Goal: Task Accomplishment & Management: Complete application form

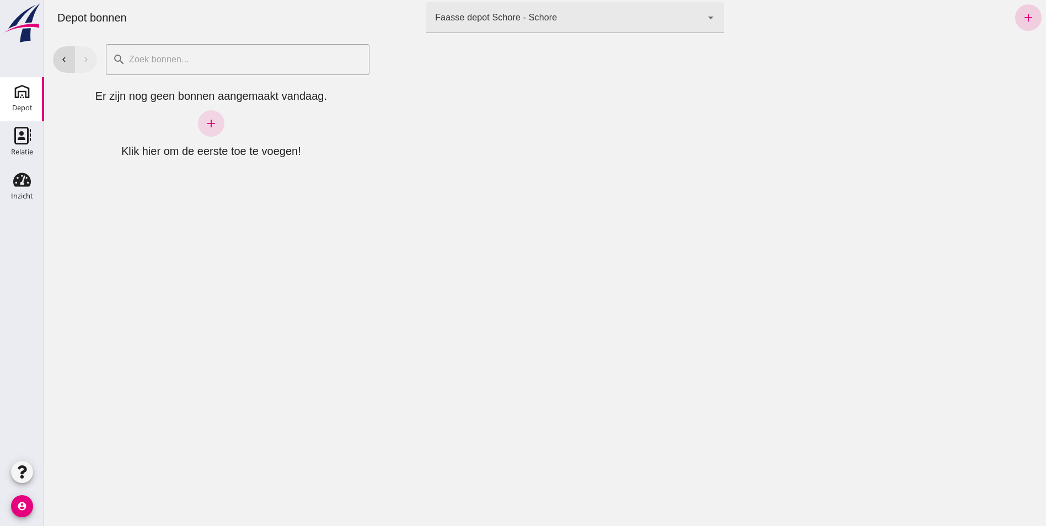
click at [1024, 12] on icon "add" at bounding box center [1028, 17] width 13 height 13
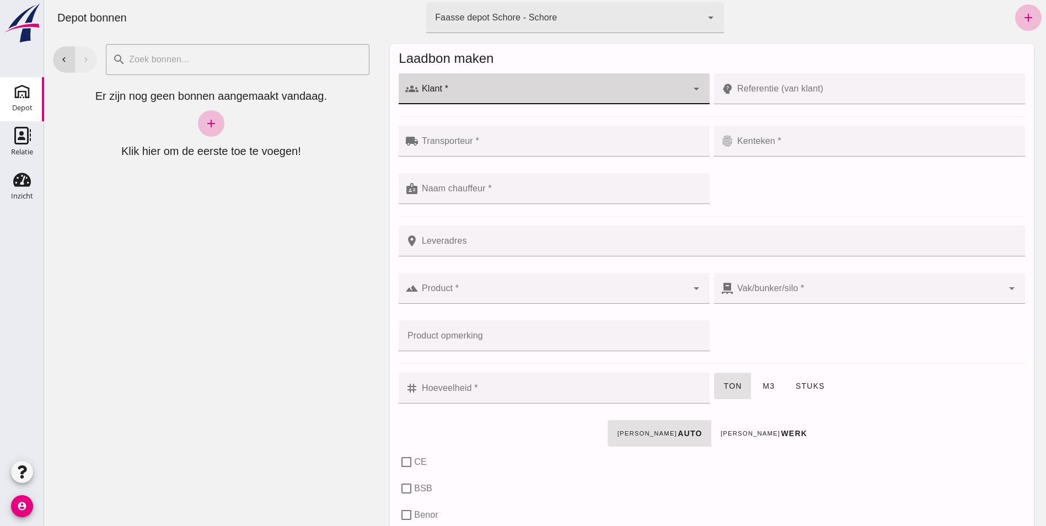
click at [514, 88] on input "Klant *" at bounding box center [553, 94] width 269 height 13
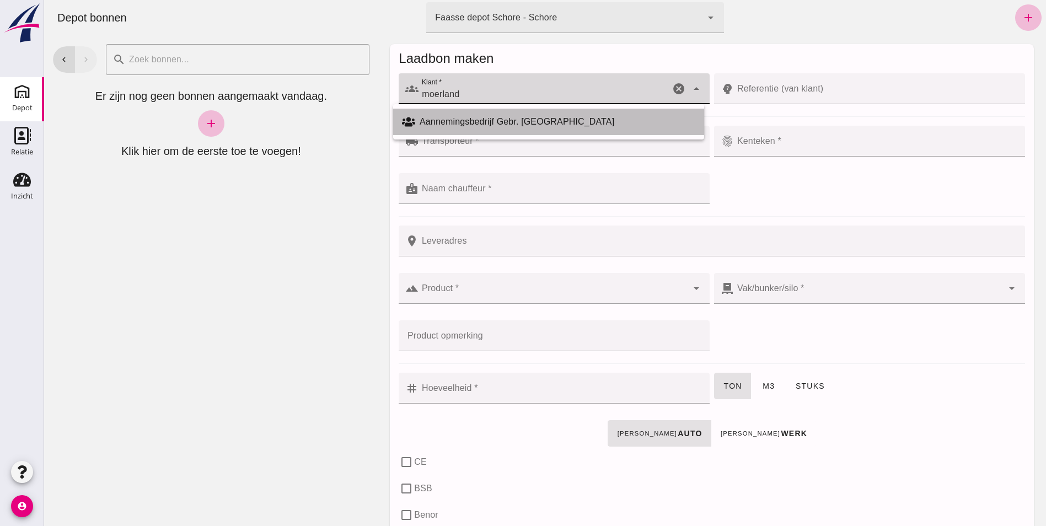
click at [483, 121] on div "Aannemingsbedrijf Gebr. [GEOGRAPHIC_DATA]" at bounding box center [558, 121] width 276 height 13
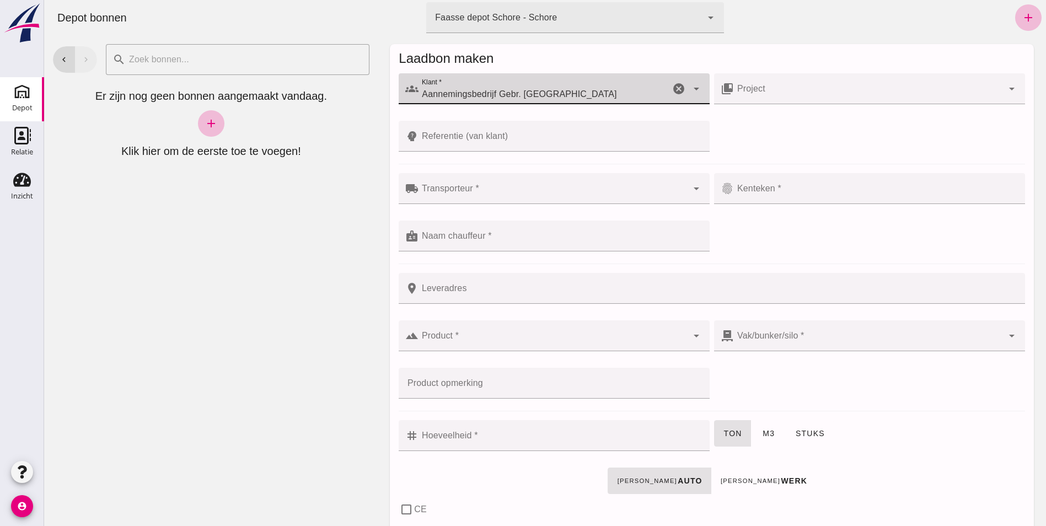
type input "Aannemingsbedrijf Gebr. [GEOGRAPHIC_DATA]"
click at [1006, 90] on icon "arrow_drop_down" at bounding box center [1012, 88] width 13 height 13
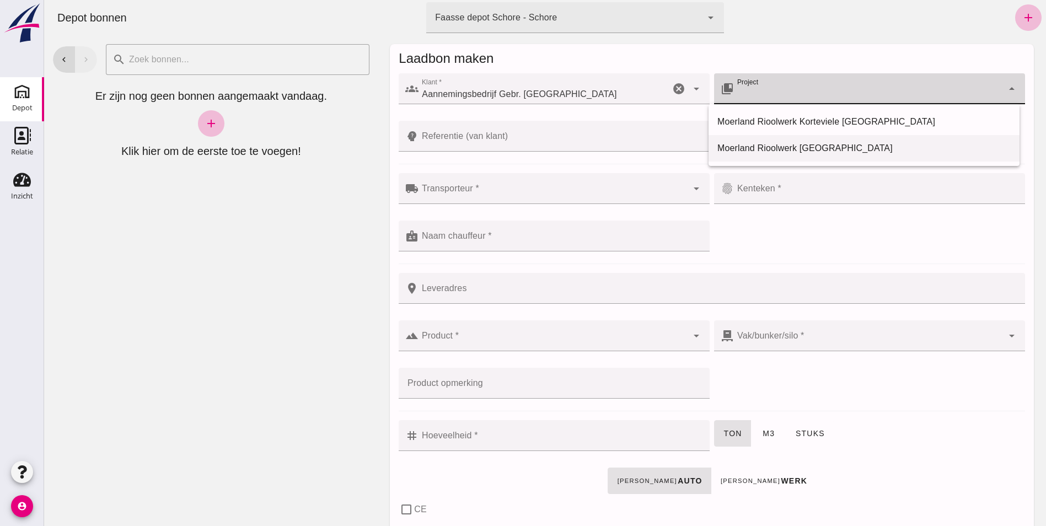
click at [843, 149] on div "Moerland Rioolwerk [GEOGRAPHIC_DATA]" at bounding box center [864, 148] width 293 height 13
type input "Moerland Rioolwerk [GEOGRAPHIC_DATA]"
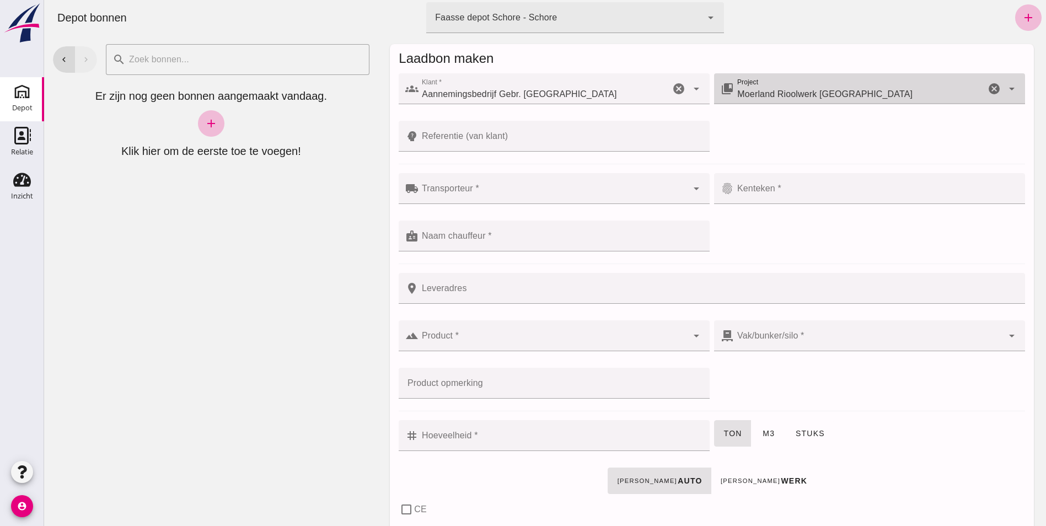
type input "[GEOGRAPHIC_DATA], [GEOGRAPHIC_DATA], [GEOGRAPHIC_DATA]"
checkbox input "true"
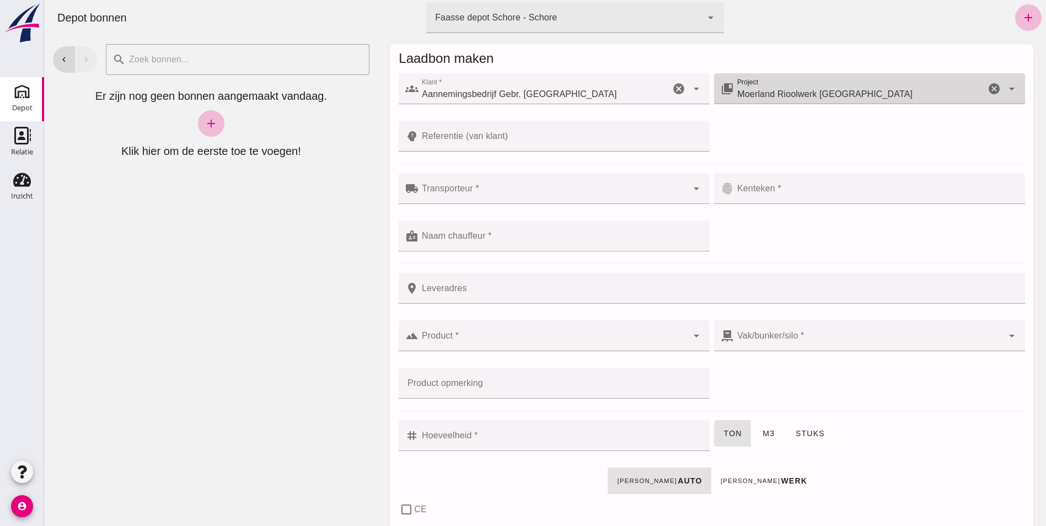
type input "40"
checkbox input "true"
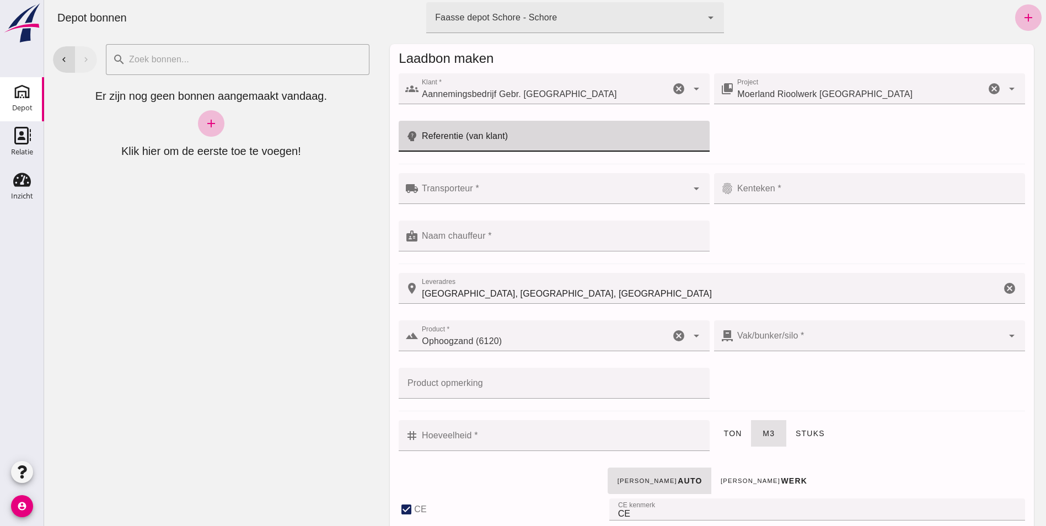
click at [447, 132] on input "Referentie (van klant)" at bounding box center [561, 136] width 285 height 31
type input "39"
type input "dijkwelseweg"
click at [437, 182] on div at bounding box center [553, 188] width 269 height 31
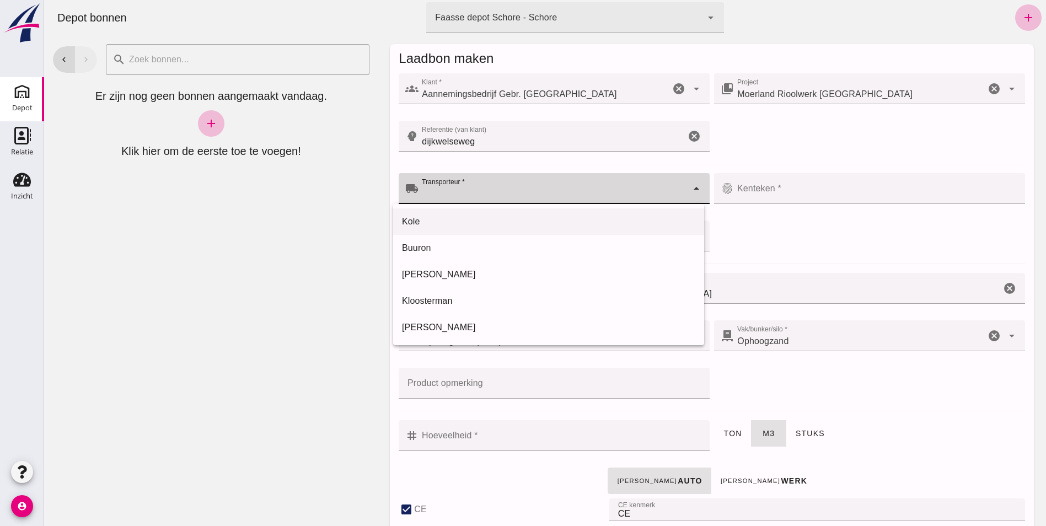
drag, startPoint x: 413, startPoint y: 220, endPoint x: 418, endPoint y: 217, distance: 6.2
click at [413, 219] on div "Kole" at bounding box center [548, 221] width 293 height 13
type input "Kole"
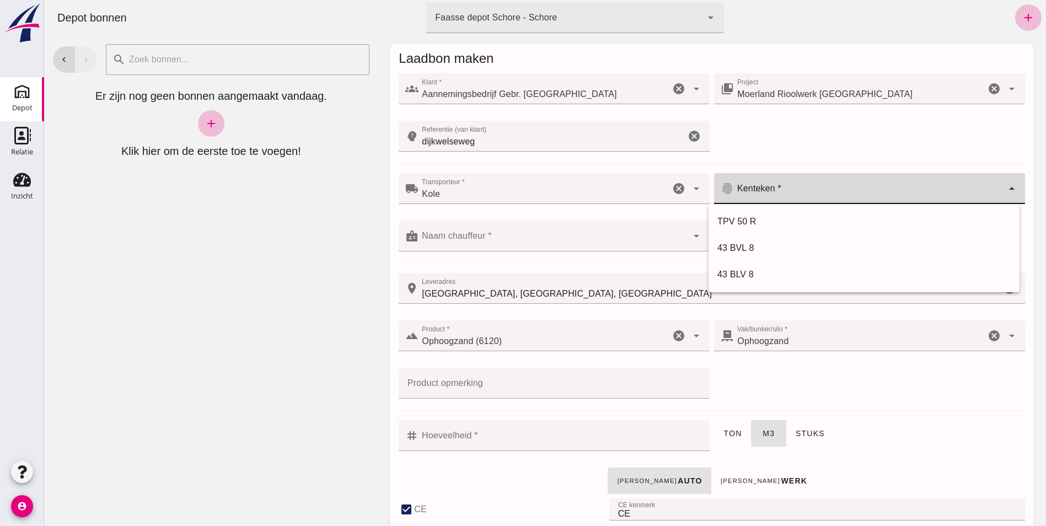
drag, startPoint x: 759, startPoint y: 187, endPoint x: 754, endPoint y: 204, distance: 17.8
click at [759, 188] on div at bounding box center [868, 188] width 269 height 31
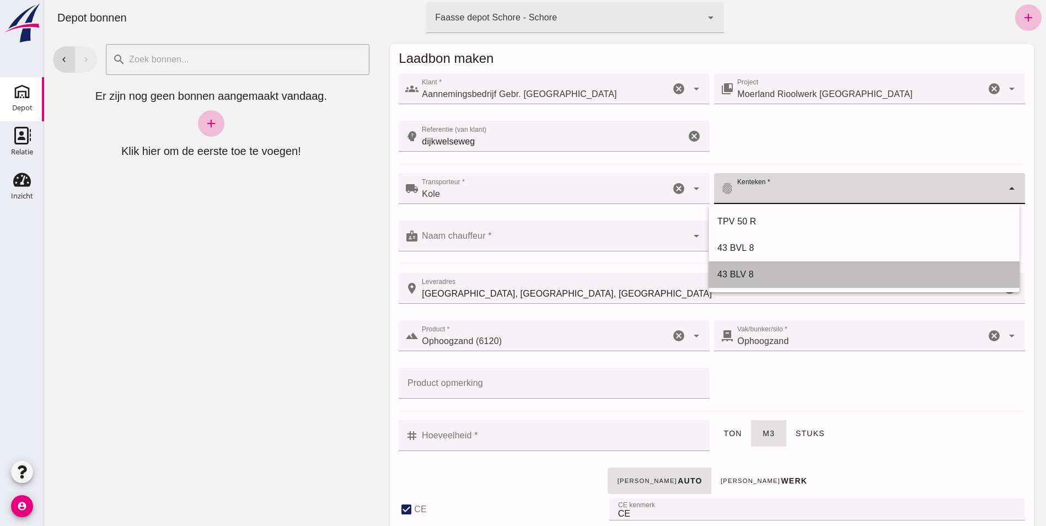
click at [739, 274] on div "43 BLV 8" at bounding box center [864, 274] width 293 height 13
type input "43 BLV 8"
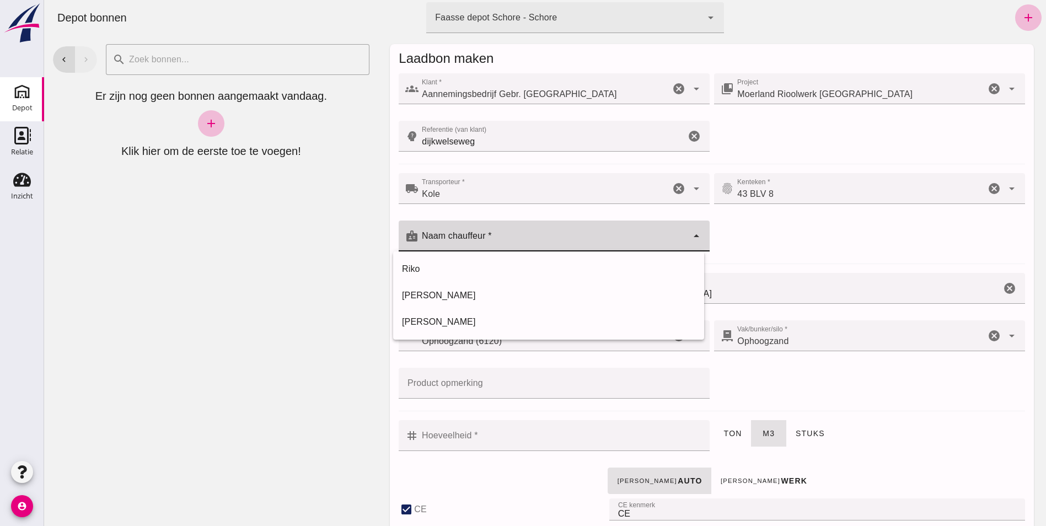
click at [475, 238] on input "Naam chauffeur *" at bounding box center [553, 241] width 269 height 13
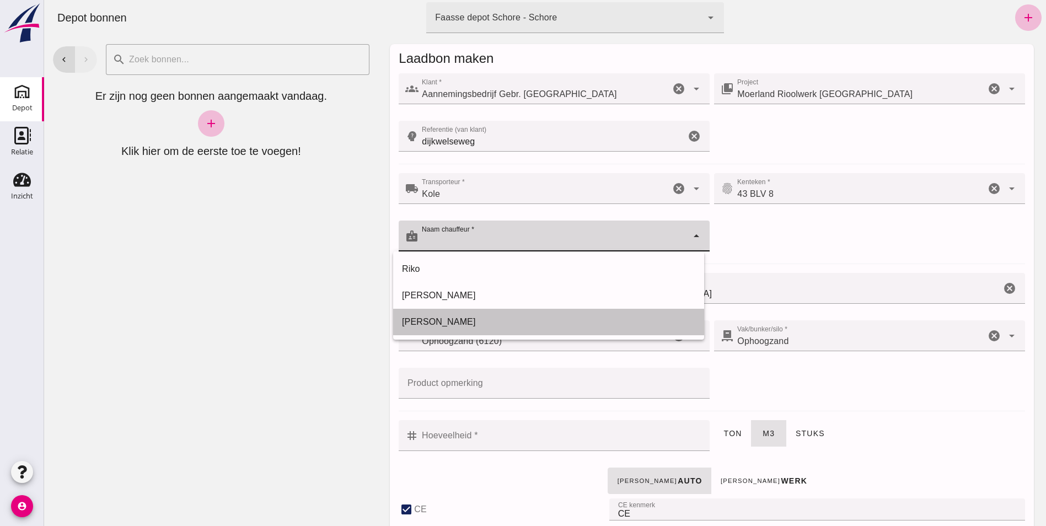
click at [418, 319] on div "[PERSON_NAME]" at bounding box center [548, 321] width 293 height 13
type input "[PERSON_NAME]"
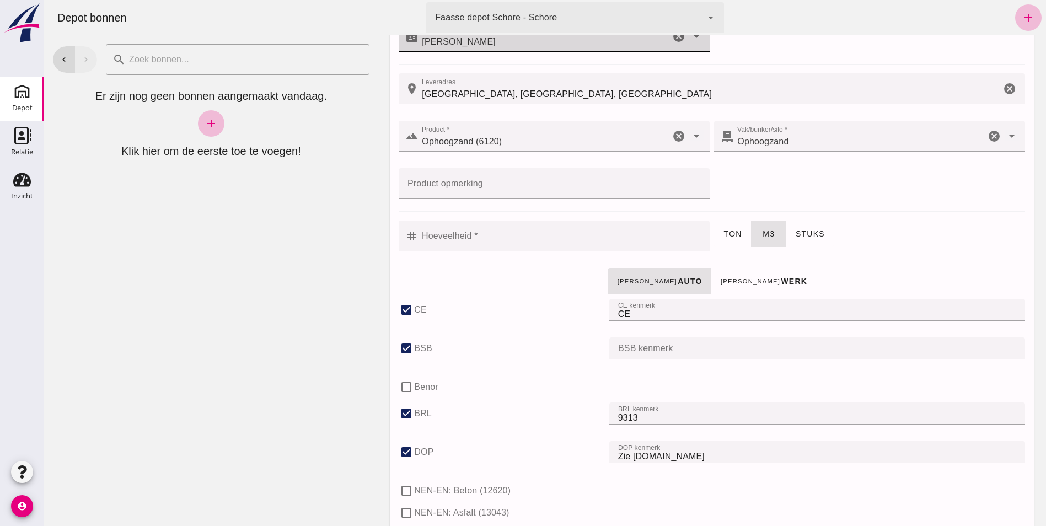
scroll to position [221, 0]
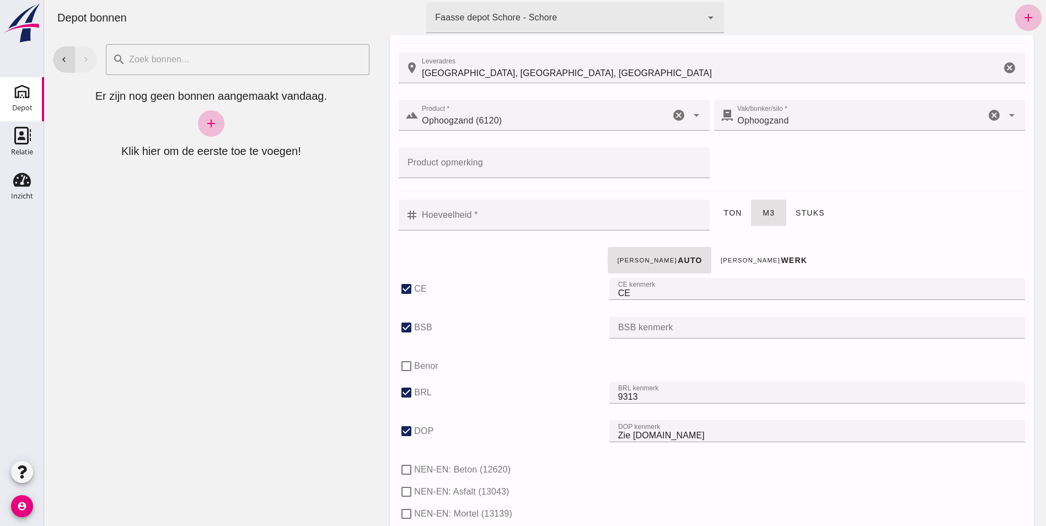
click at [434, 213] on input "Hoeveelheid *" at bounding box center [561, 215] width 285 height 31
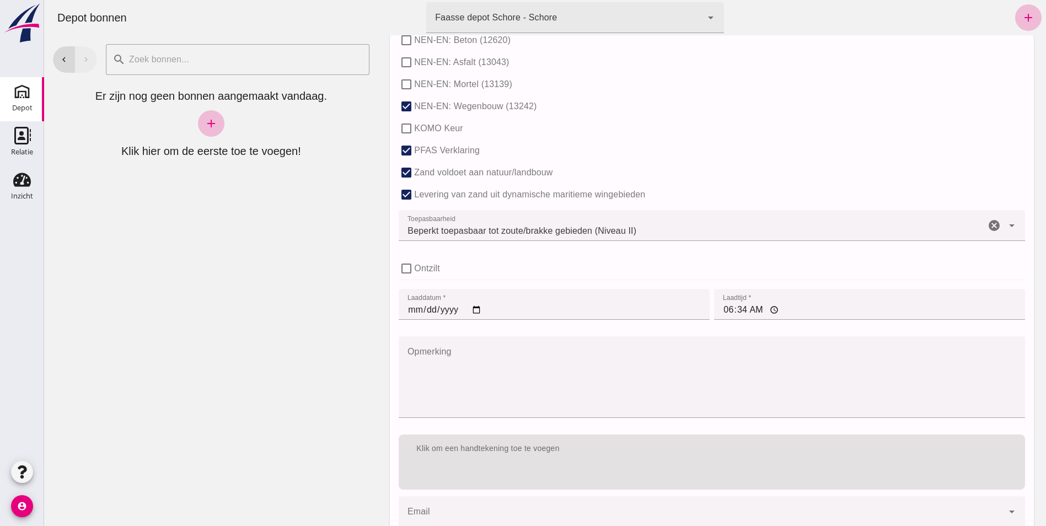
scroll to position [710, 0]
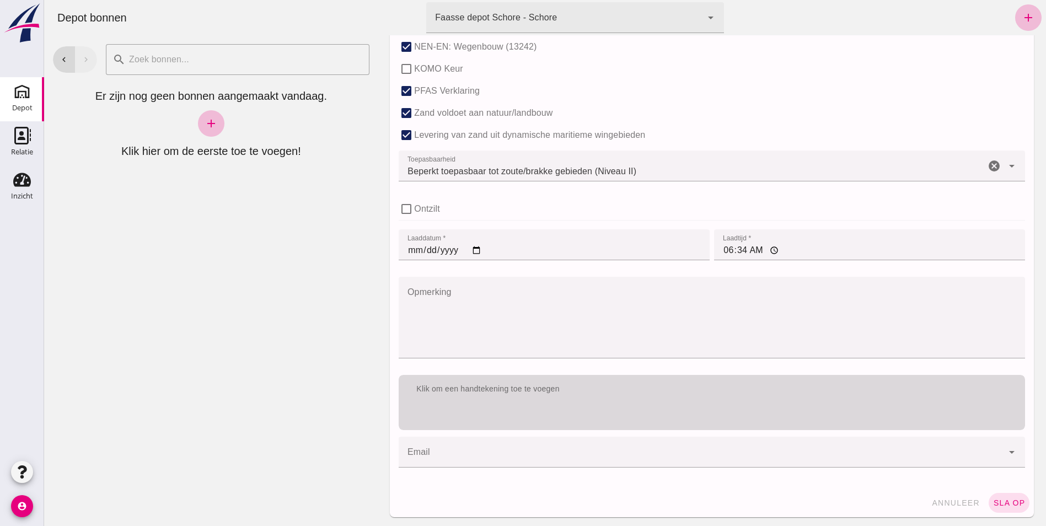
type input "12"
click at [532, 397] on div "Klik om een handtekening toe te voegen" at bounding box center [712, 389] width 627 height 29
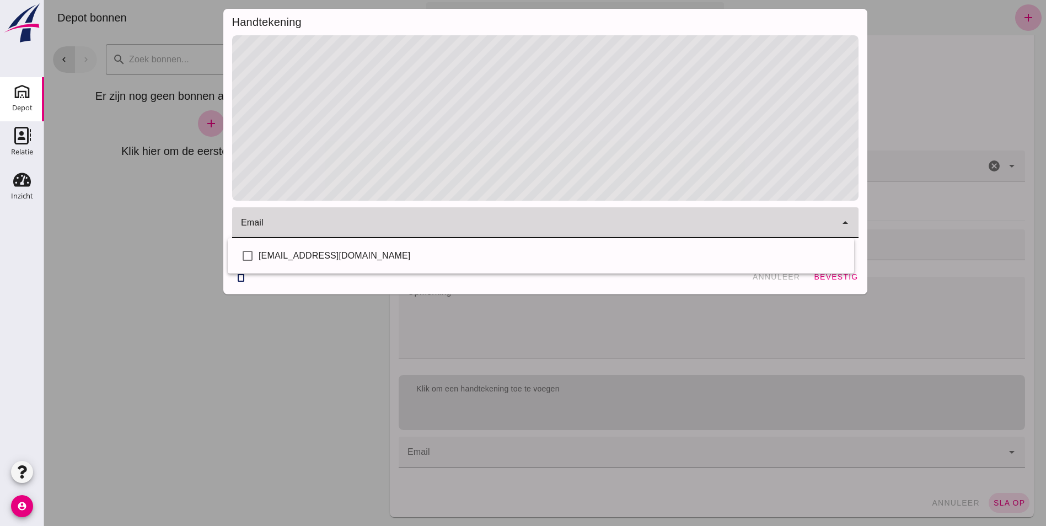
click at [311, 224] on input "email" at bounding box center [537, 228] width 592 height 13
type input "[EMAIL_ADDRESS][DOMAIN_NAME]"
click at [836, 275] on span "bevestig" at bounding box center [836, 276] width 45 height 9
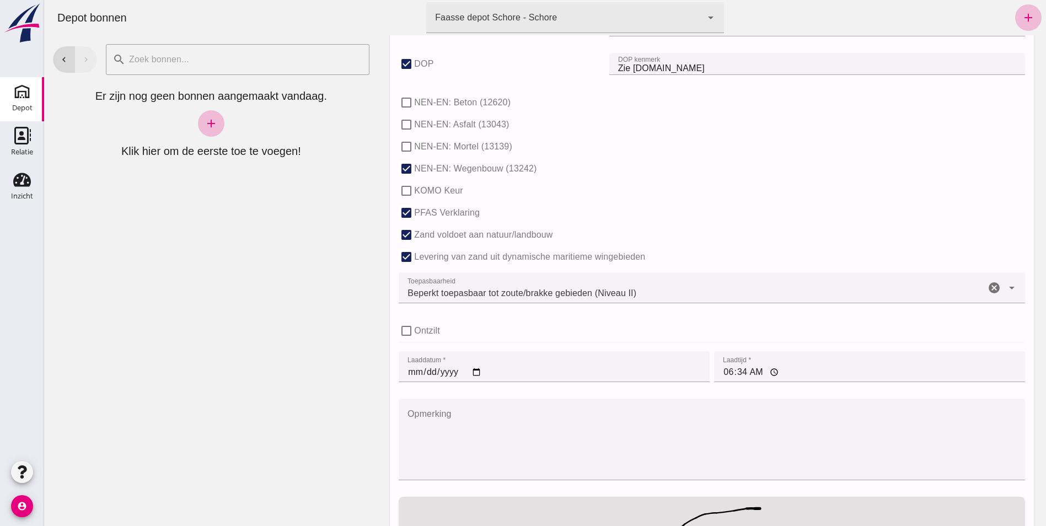
scroll to position [655, 0]
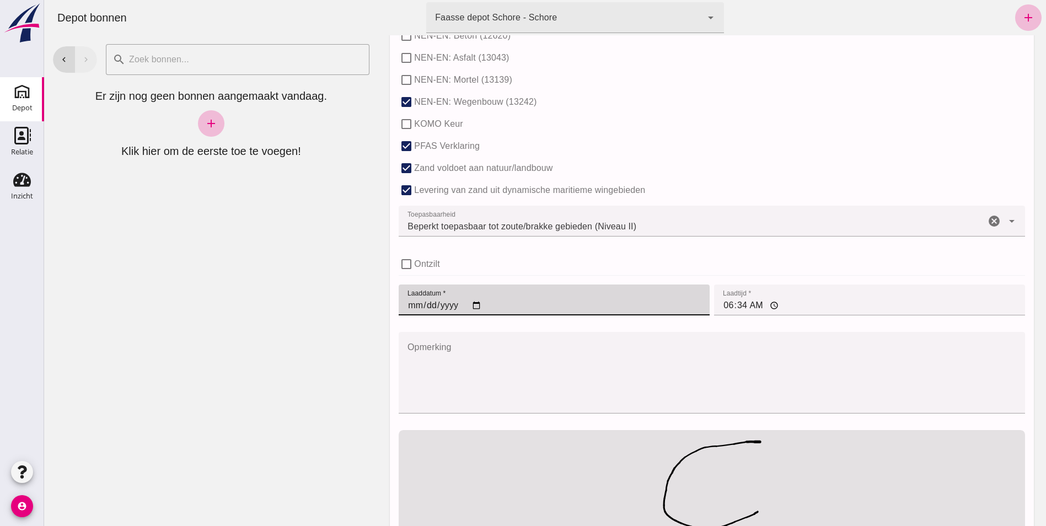
click at [405, 308] on input "[DATE]" at bounding box center [554, 300] width 311 height 31
type input "[DATE]"
click at [723, 306] on input "00:00" at bounding box center [869, 300] width 311 height 31
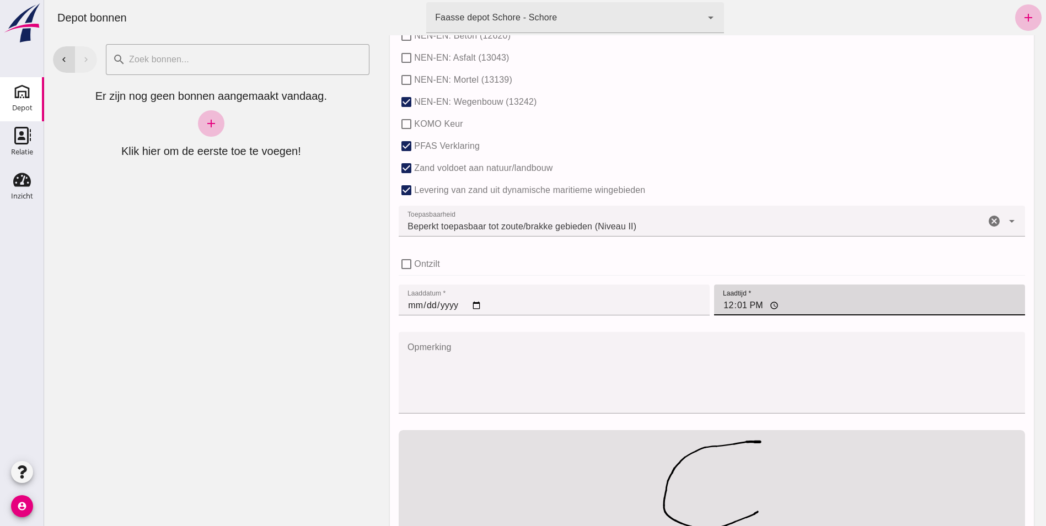
type input "12:13"
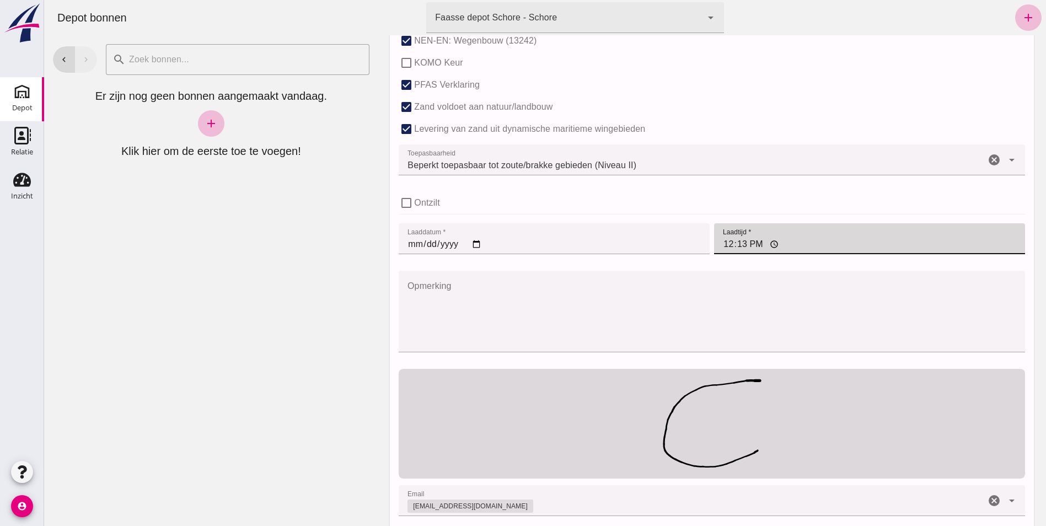
scroll to position [764, 0]
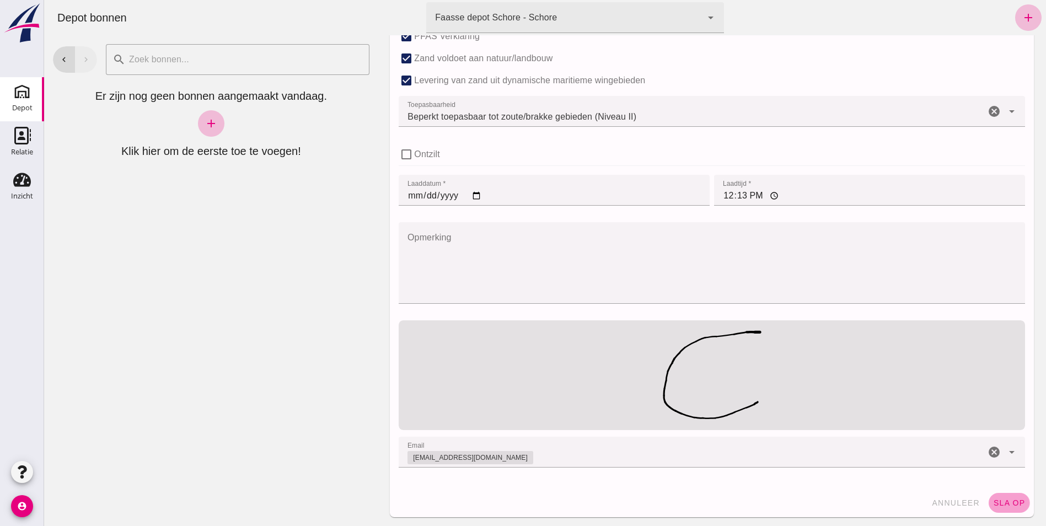
click at [1001, 501] on span "sla op" at bounding box center [1009, 503] width 33 height 9
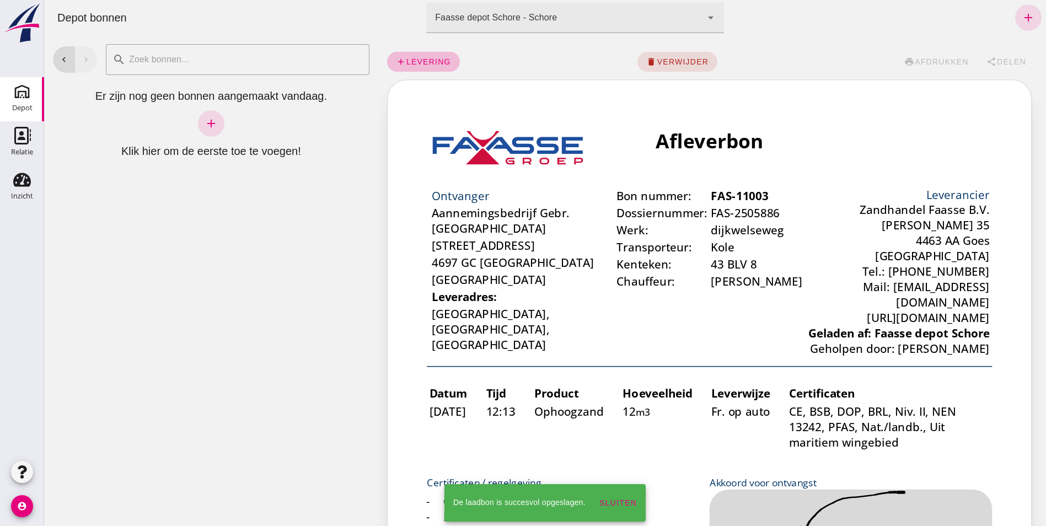
scroll to position [0, 0]
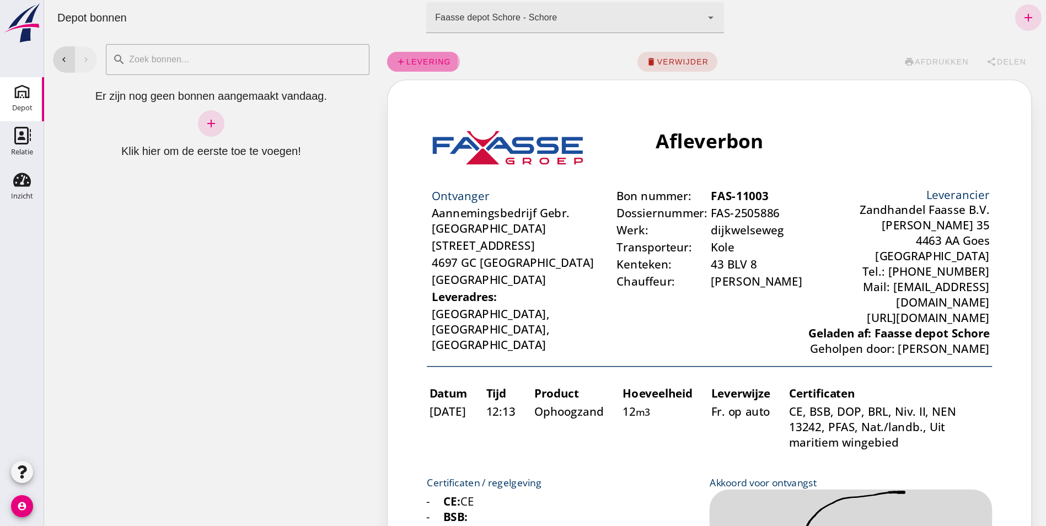
click at [427, 60] on span "levering" at bounding box center [428, 61] width 45 height 9
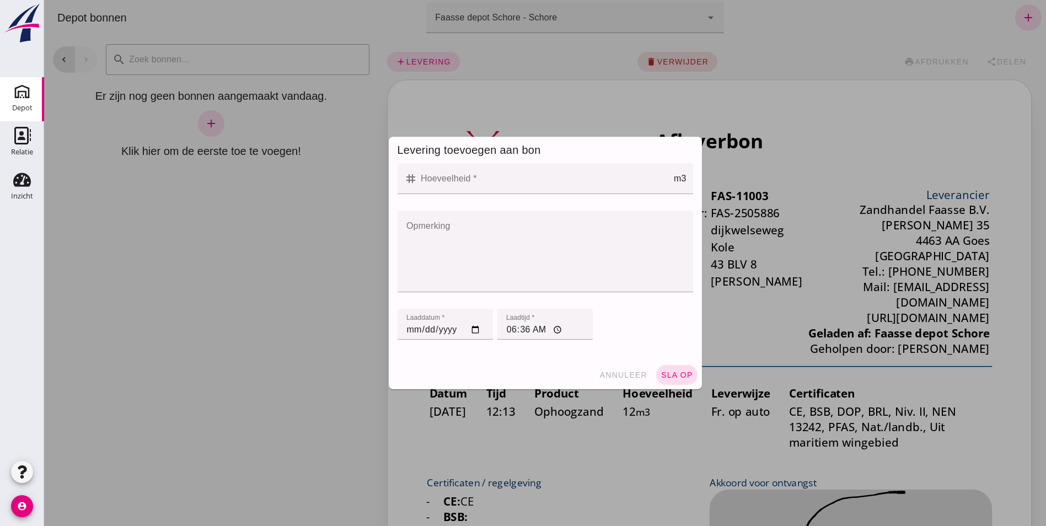
click at [421, 180] on input "Hoeveelheid *" at bounding box center [546, 178] width 256 height 31
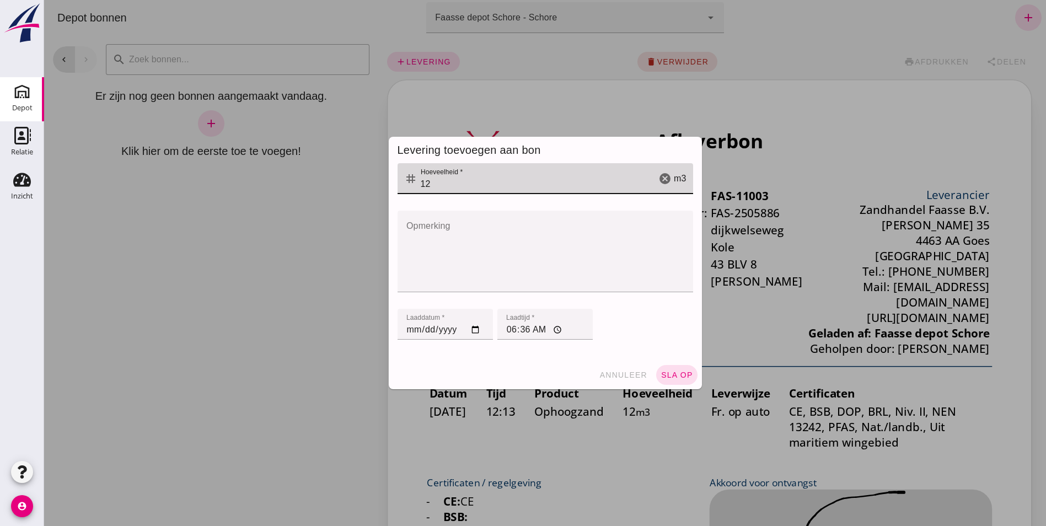
type input "12"
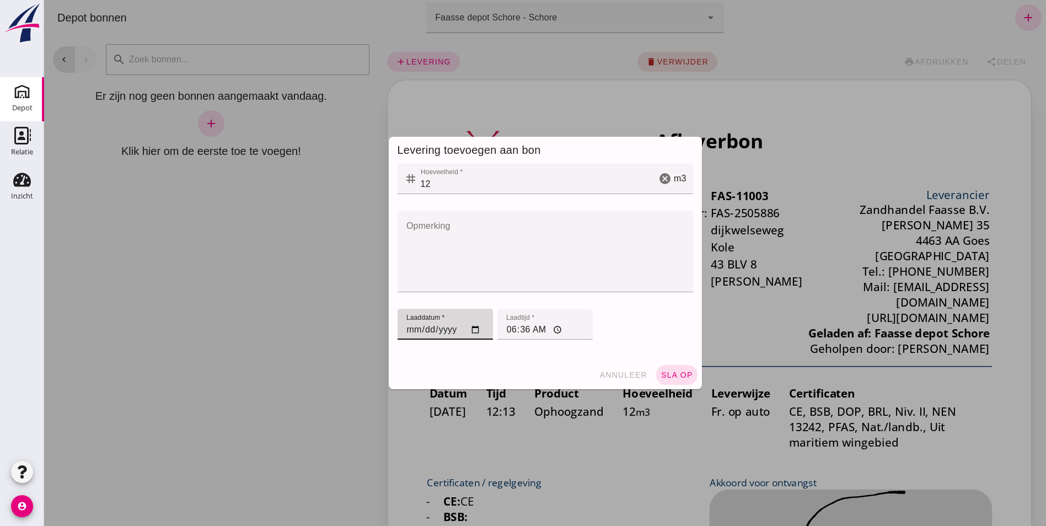
click at [406, 332] on input "[DATE]" at bounding box center [445, 324] width 95 height 31
type input "[DATE]"
click at [510, 330] on input "06:36" at bounding box center [545, 324] width 95 height 31
type input "14:41"
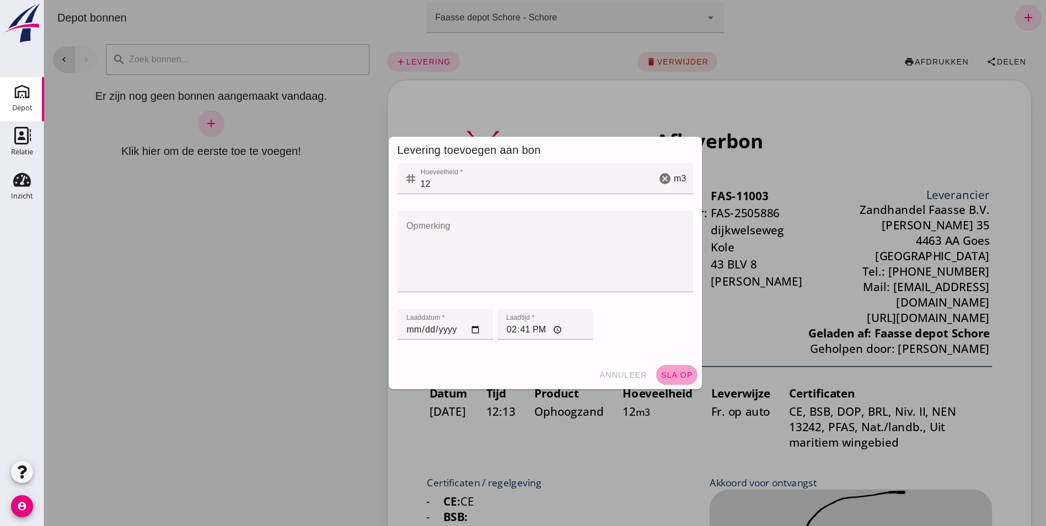
click at [673, 375] on span "sla op" at bounding box center [677, 375] width 33 height 9
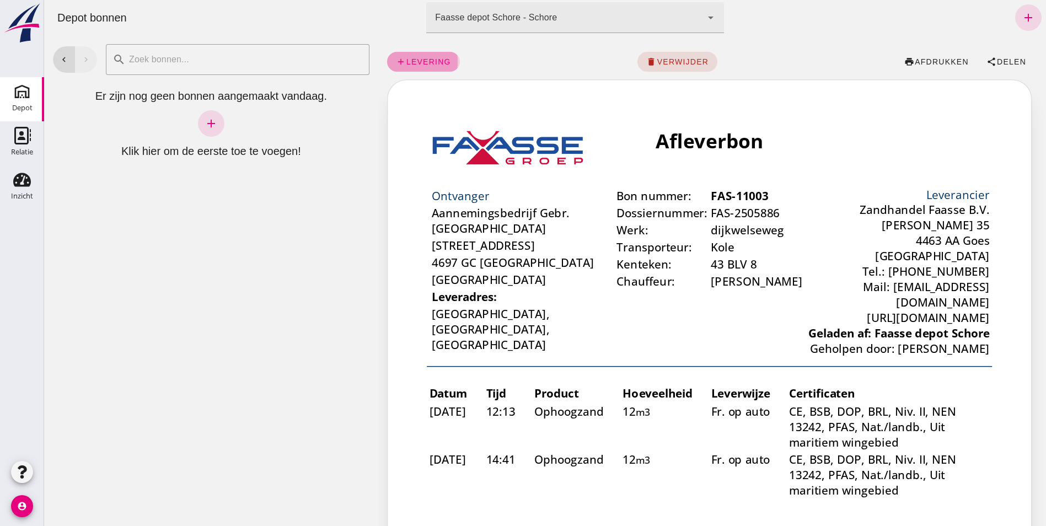
click at [418, 60] on span "levering" at bounding box center [428, 61] width 45 height 9
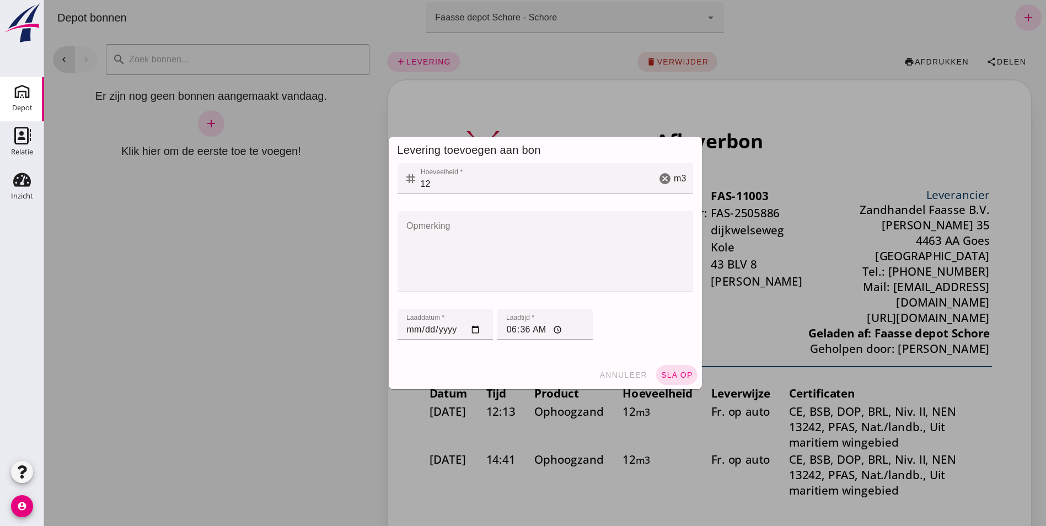
click at [403, 334] on input "[DATE]" at bounding box center [445, 324] width 95 height 31
type input "[DATE]"
click at [512, 331] on input "06:36" at bounding box center [545, 324] width 95 height 31
type input "15:29"
click at [677, 370] on button "sla op" at bounding box center [676, 375] width 41 height 20
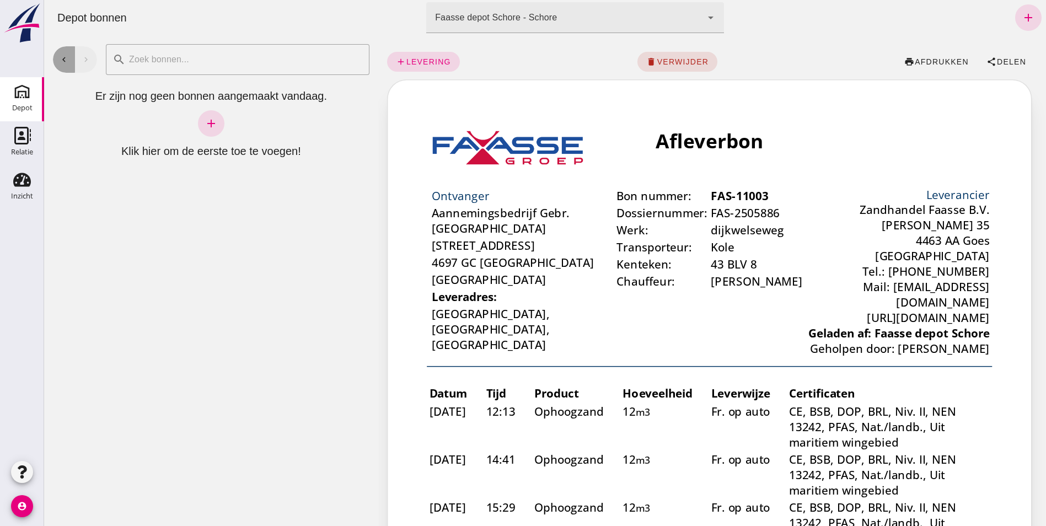
click at [60, 61] on icon "chevron_left" at bounding box center [64, 60] width 10 height 10
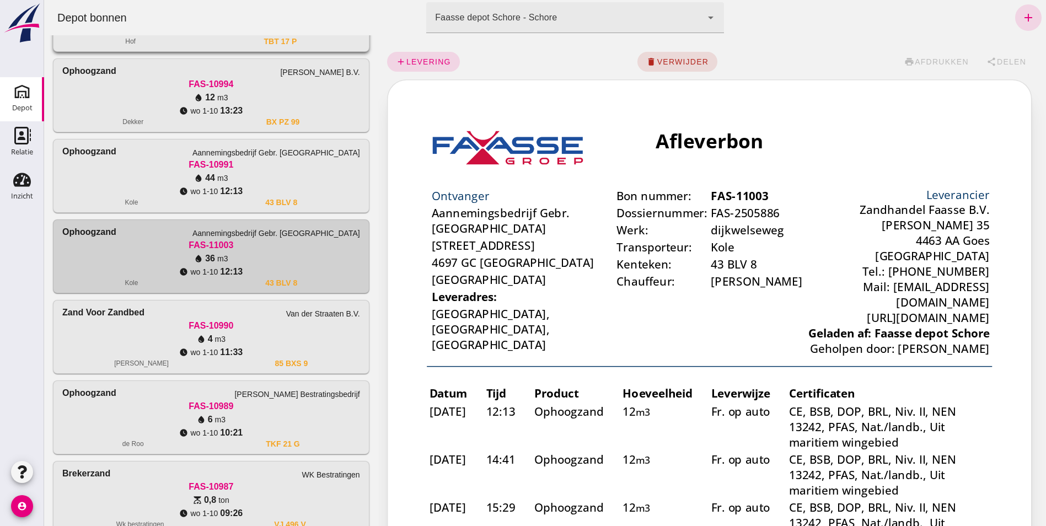
scroll to position [221, 0]
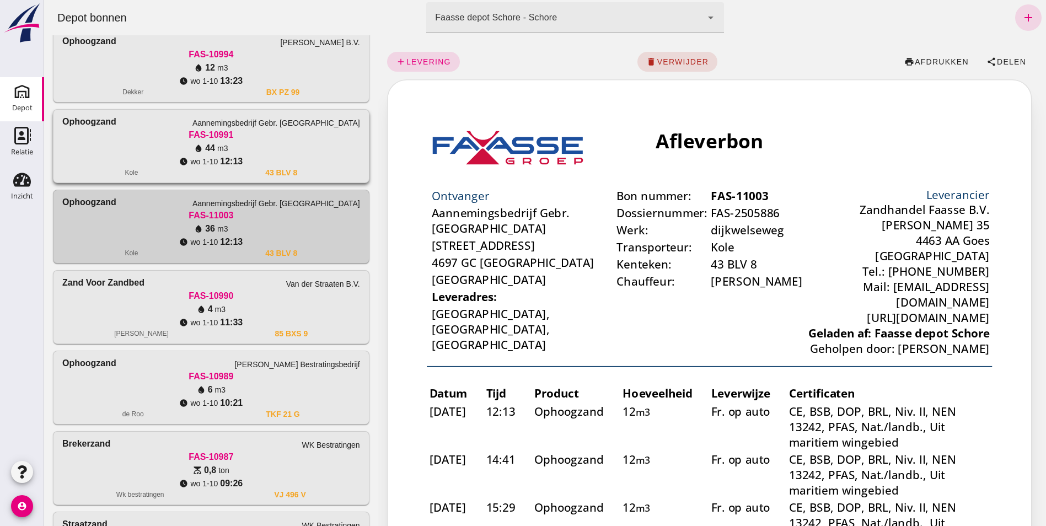
click at [151, 145] on div "water_drop 44 m3" at bounding box center [211, 148] width 298 height 13
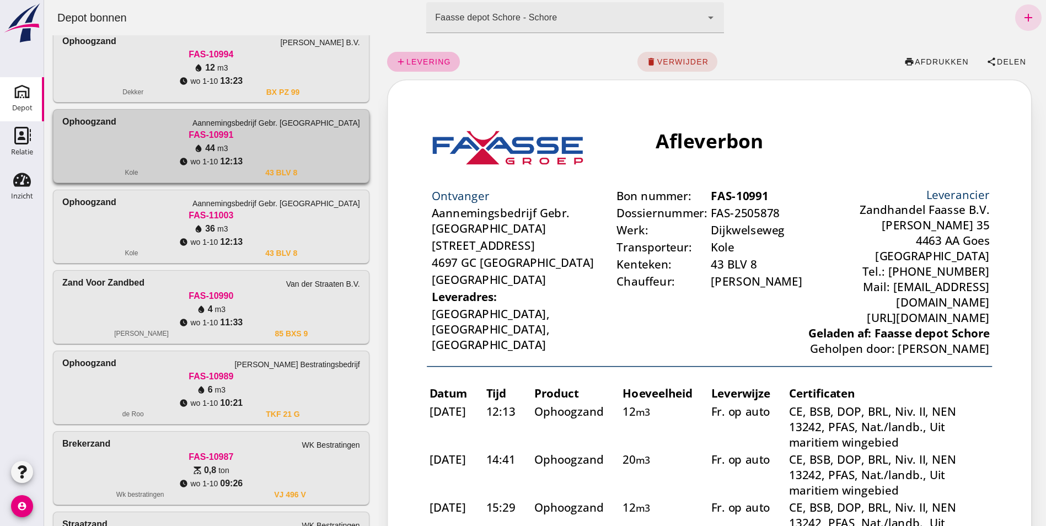
scroll to position [0, 0]
click at [671, 61] on span "verwijder" at bounding box center [682, 61] width 52 height 9
click at [724, 57] on span "bevestig" at bounding box center [715, 61] width 45 height 9
